Goal: Information Seeking & Learning: Learn about a topic

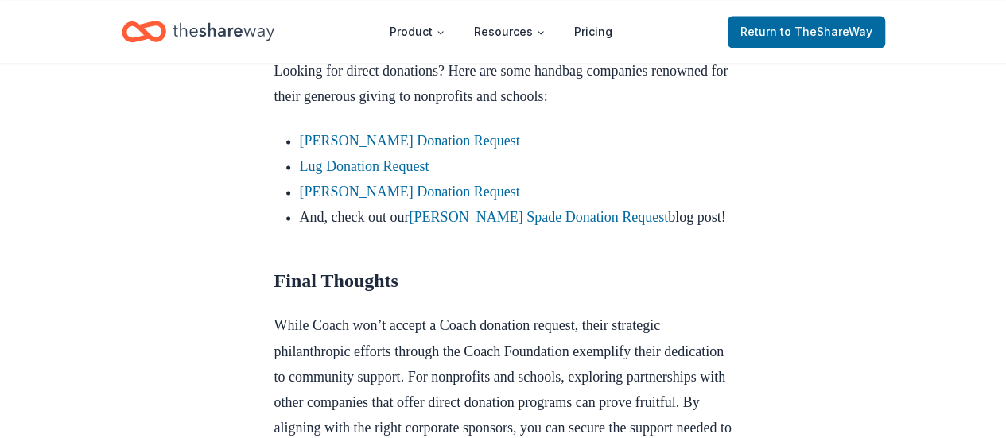
scroll to position [1193, 0]
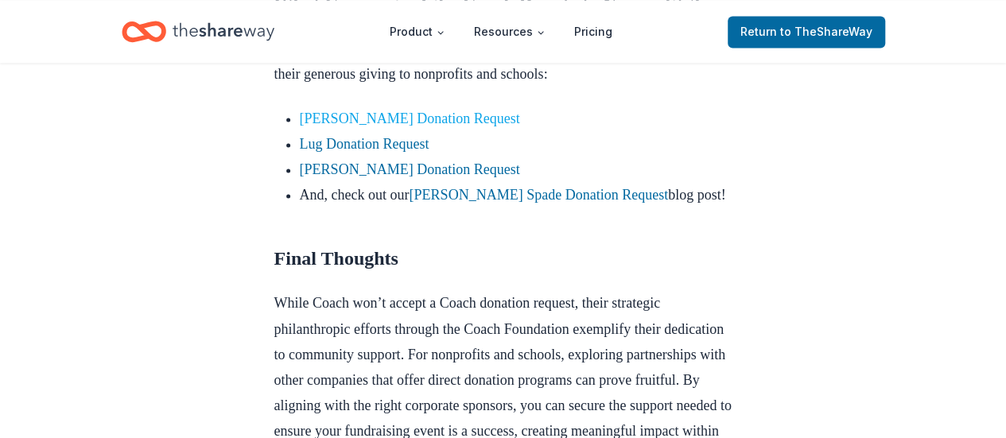
click at [417, 126] on link "Vera Bradley Donation Request" at bounding box center [410, 119] width 220 height 16
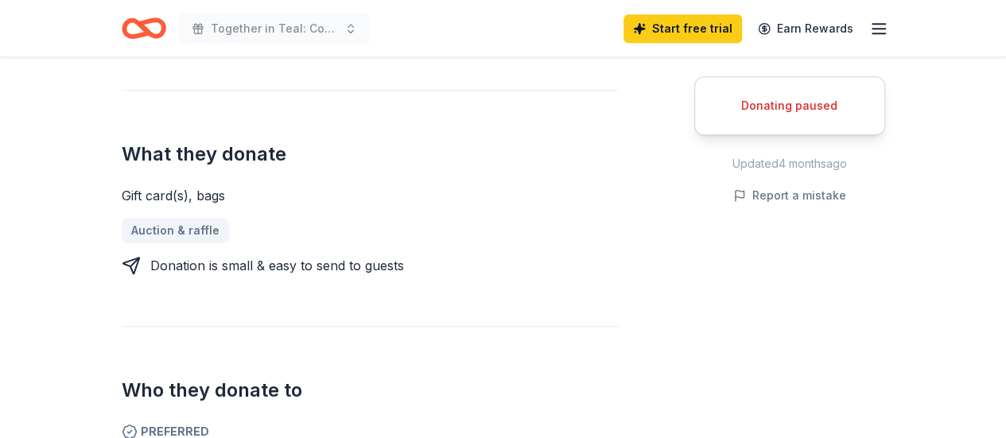
scroll to position [636, 0]
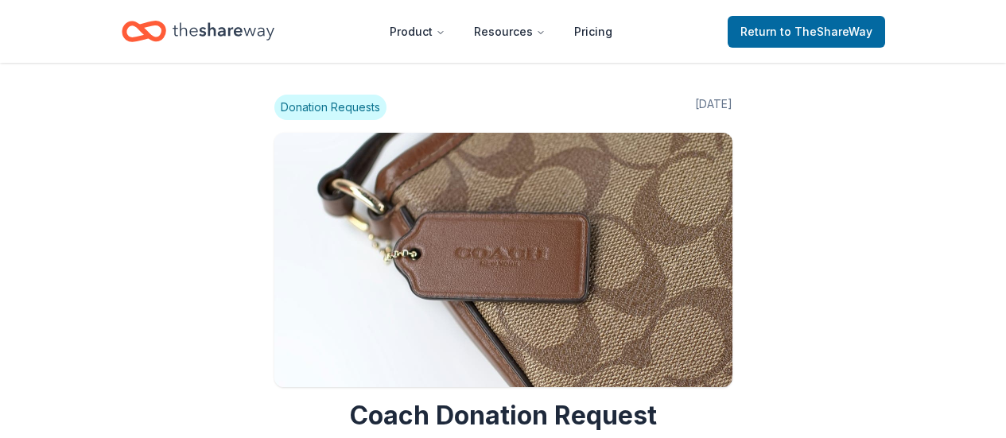
scroll to position [1193, 0]
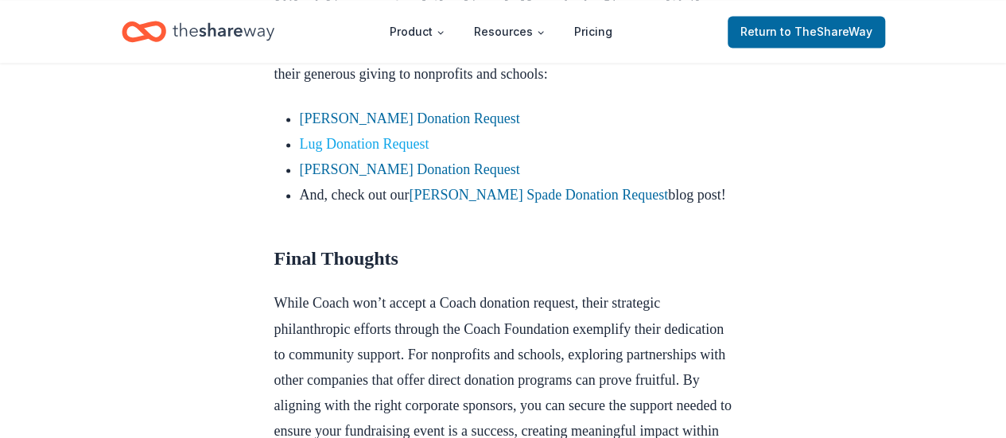
click at [404, 152] on link "Lug Donation Request" at bounding box center [365, 144] width 130 height 16
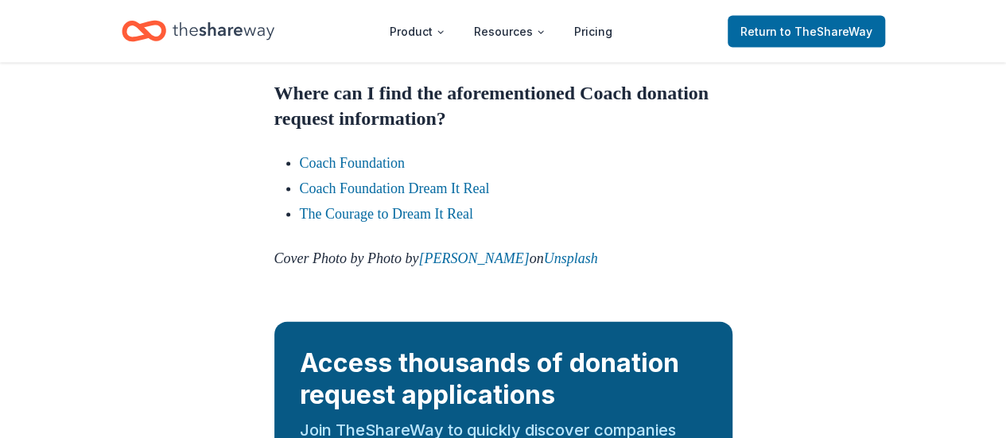
scroll to position [1670, 0]
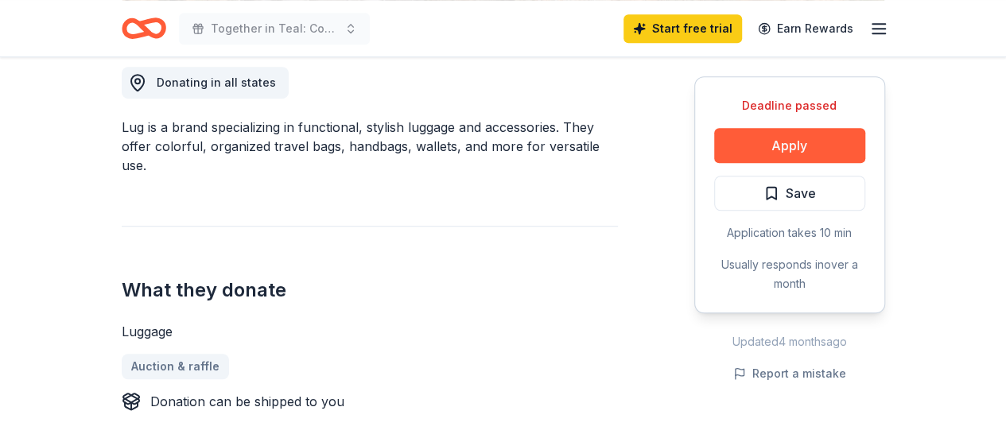
scroll to position [477, 0]
